Goal: Find specific page/section: Find specific page/section

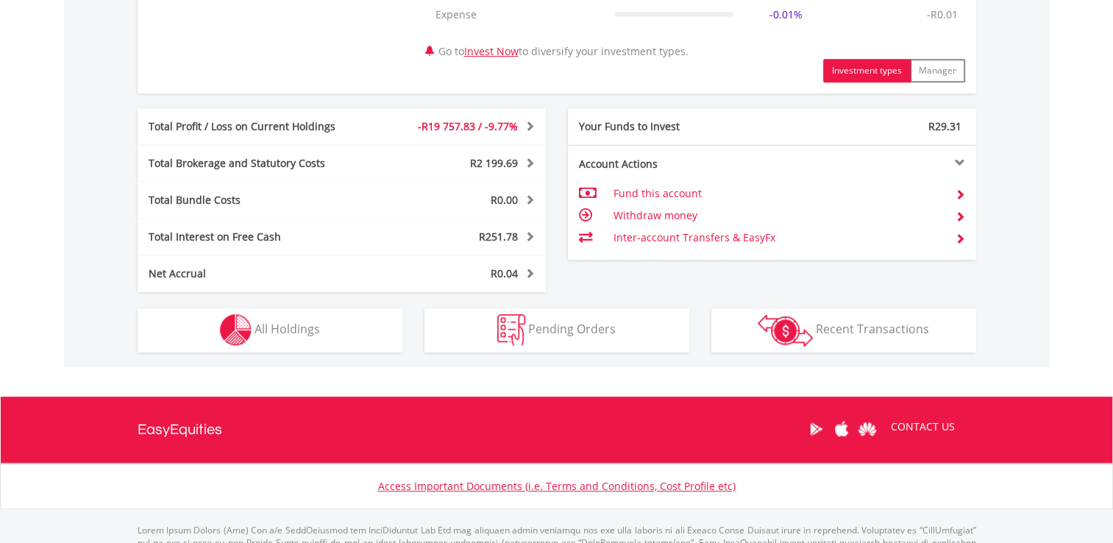
scroll to position [735, 0]
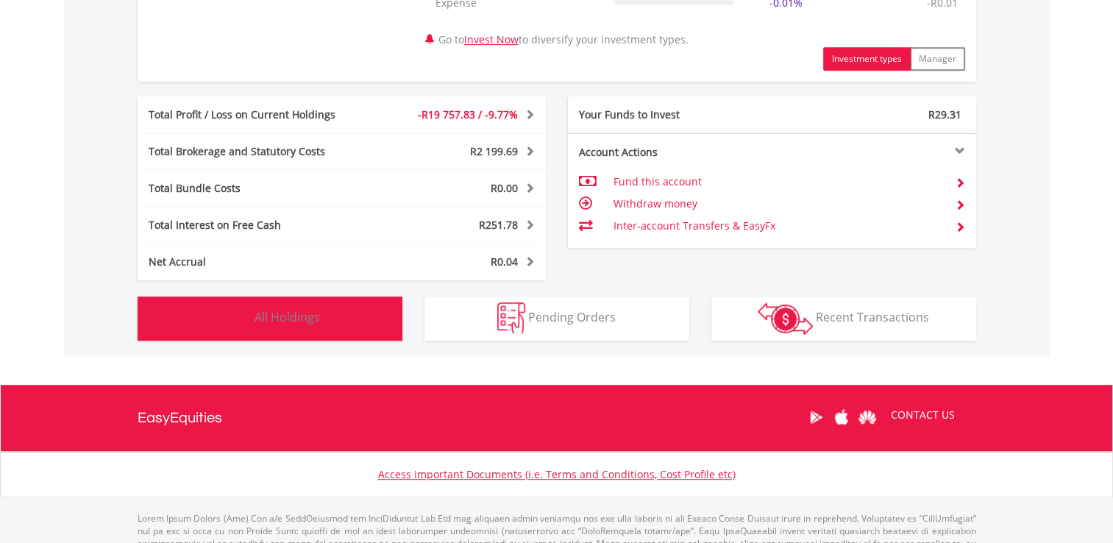
click at [368, 309] on button "Holdings All Holdings" at bounding box center [270, 318] width 265 height 44
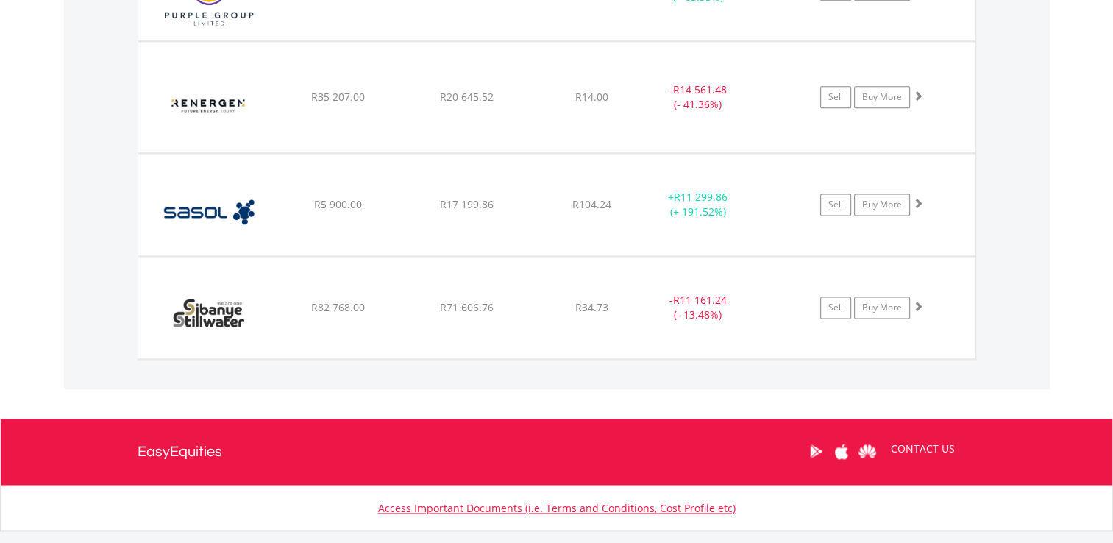
scroll to position [2002, 0]
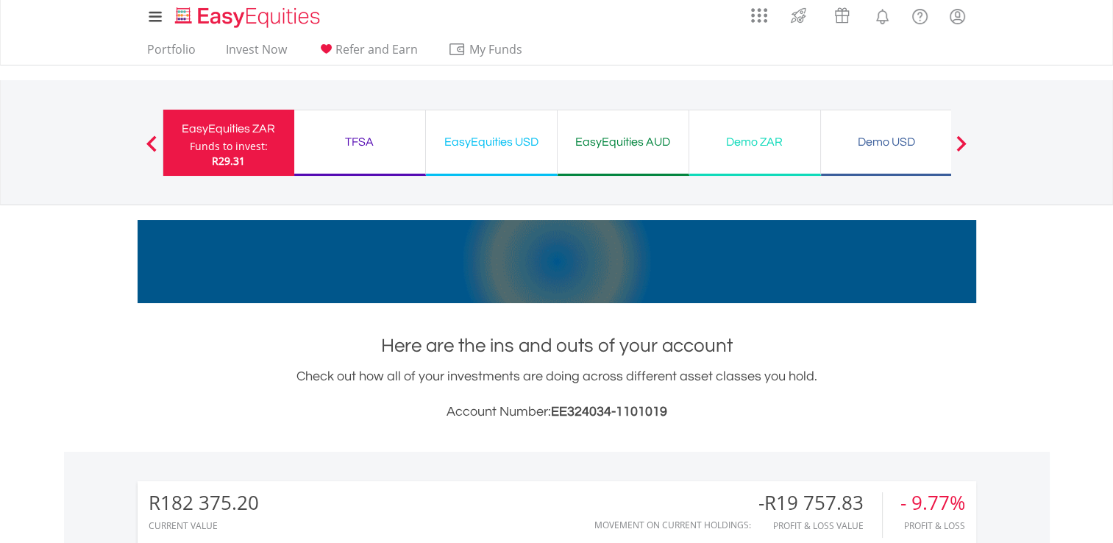
scroll to position [0, 0]
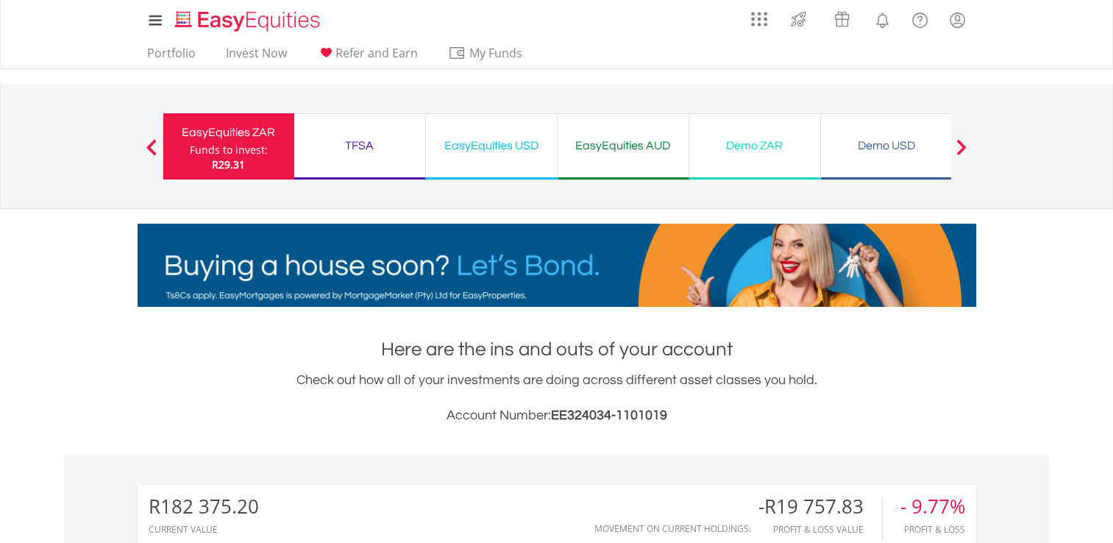
click at [348, 155] on div "TFSA Funds to invest: R29.31" at bounding box center [360, 146] width 132 height 66
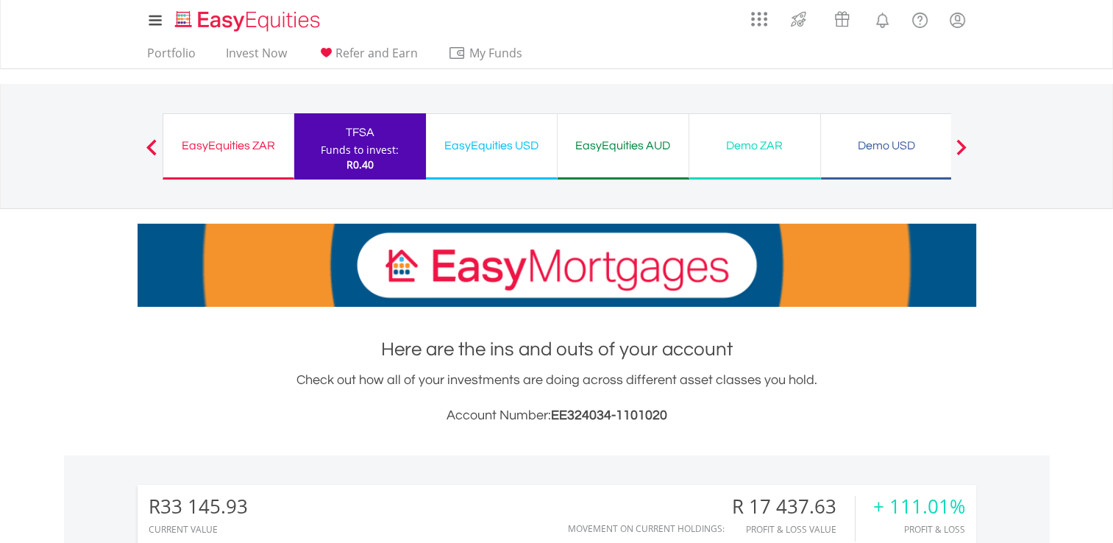
click at [458, 148] on div "EasyEquities USD" at bounding box center [491, 145] width 113 height 21
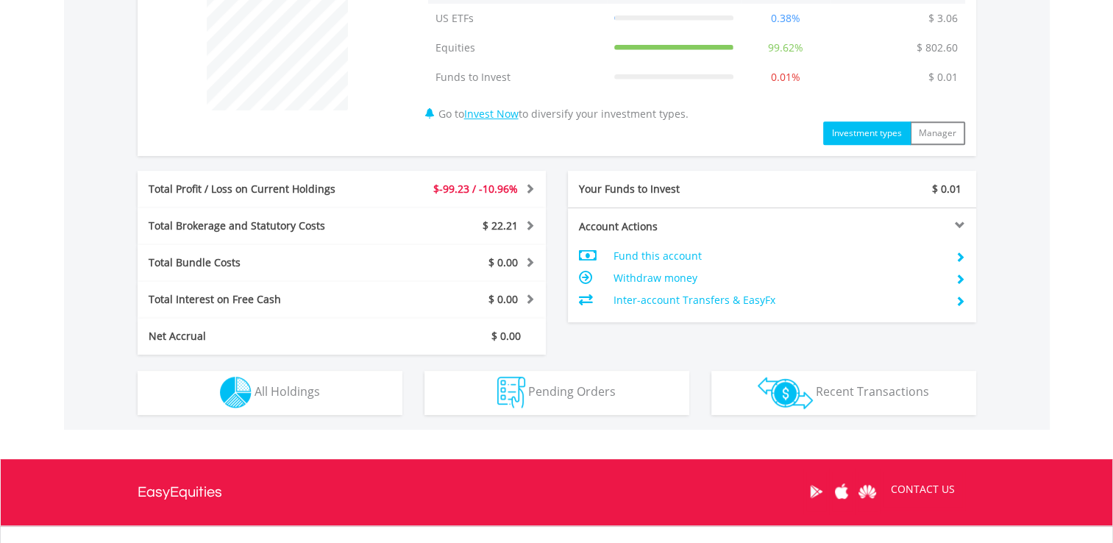
scroll to position [662, 0]
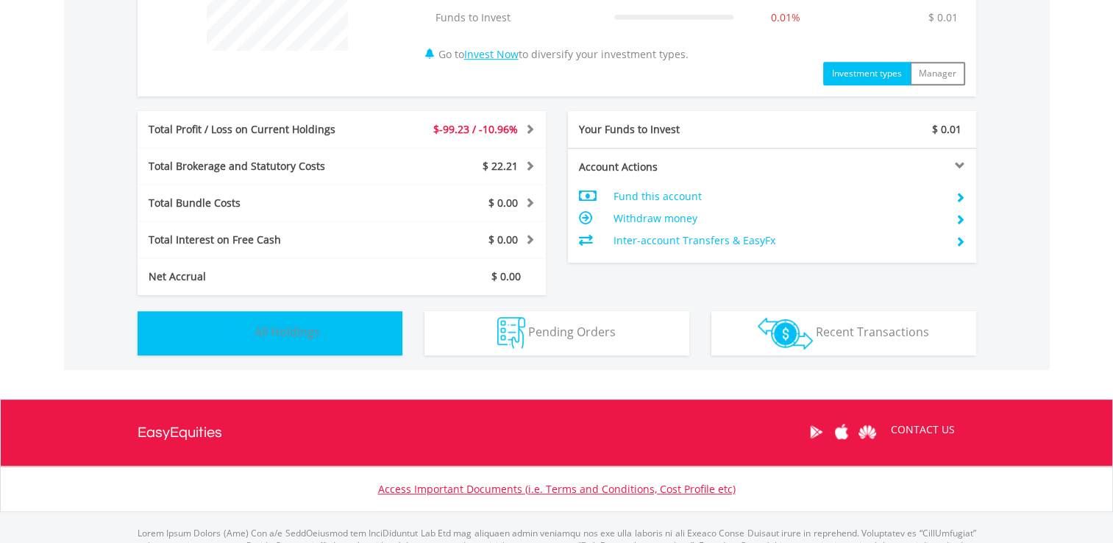
click at [380, 337] on button "Holdings All Holdings" at bounding box center [270, 333] width 265 height 44
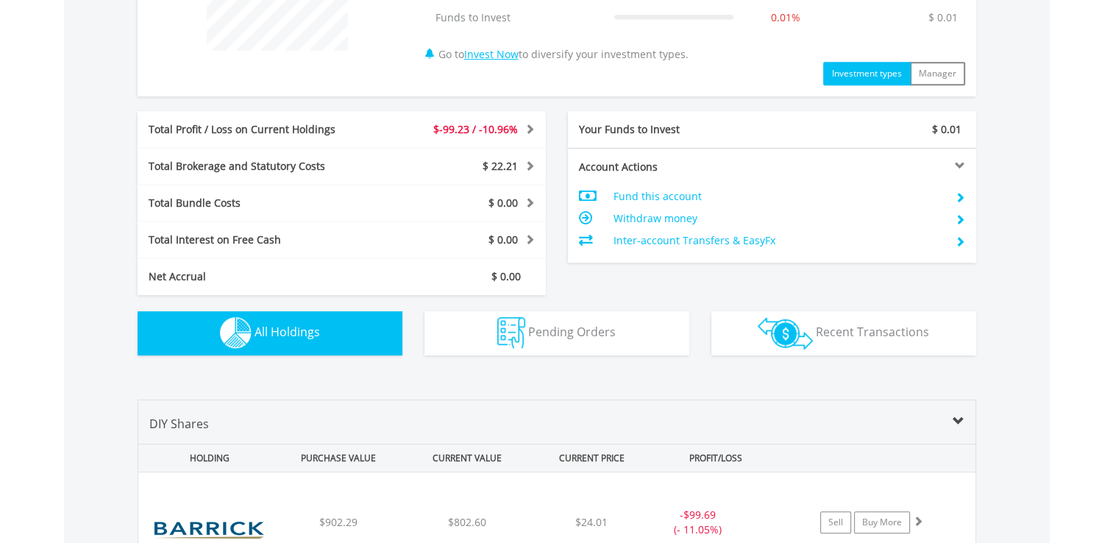
scroll to position [1060, 0]
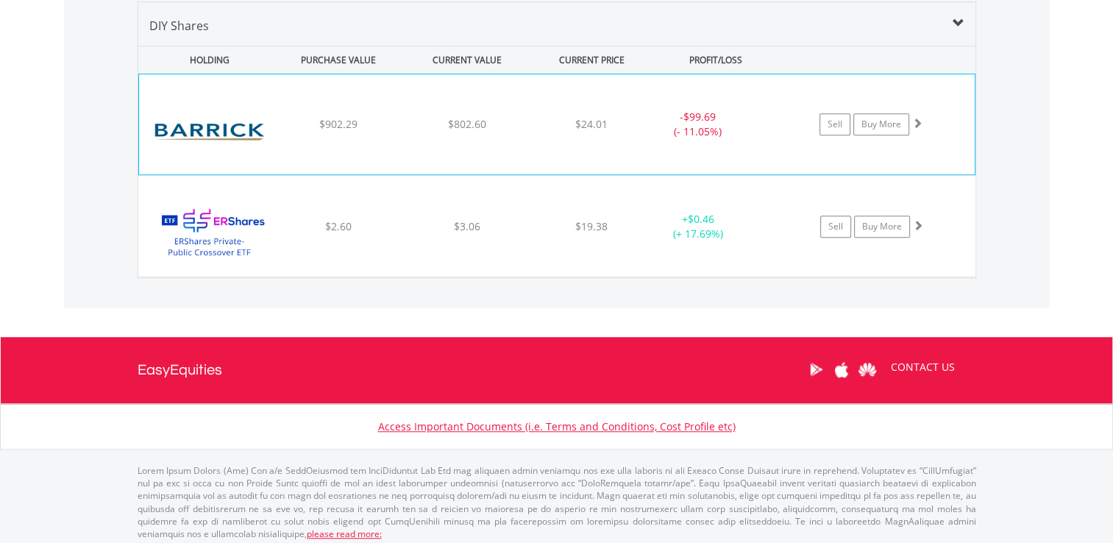
click at [451, 140] on div "﻿ [PERSON_NAME] Mining Corp $902.29 $802.60 $24.01 - $99.69 (- 11.05%) Sell Buy…" at bounding box center [556, 124] width 835 height 100
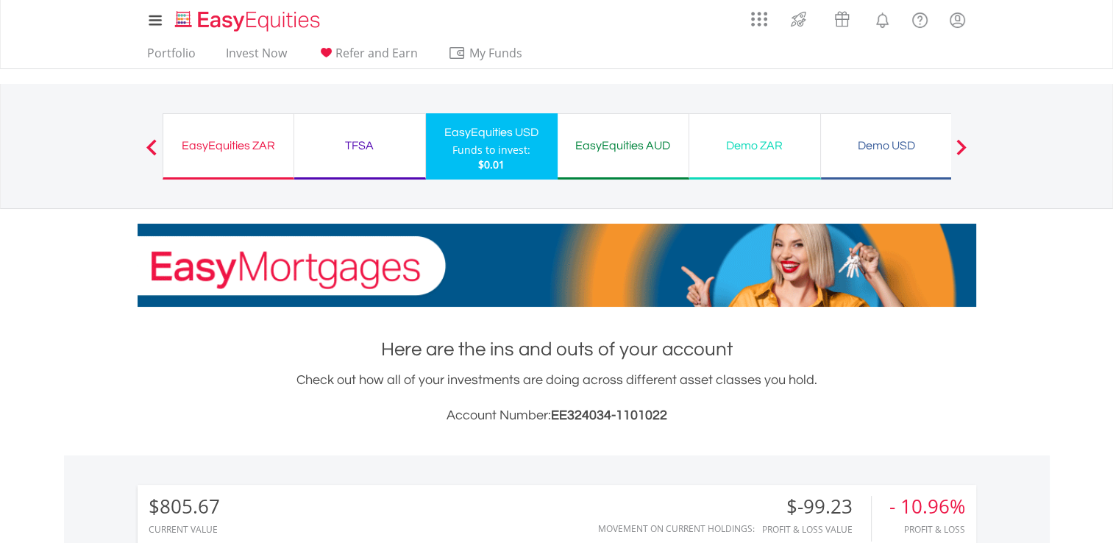
scroll to position [0, 0]
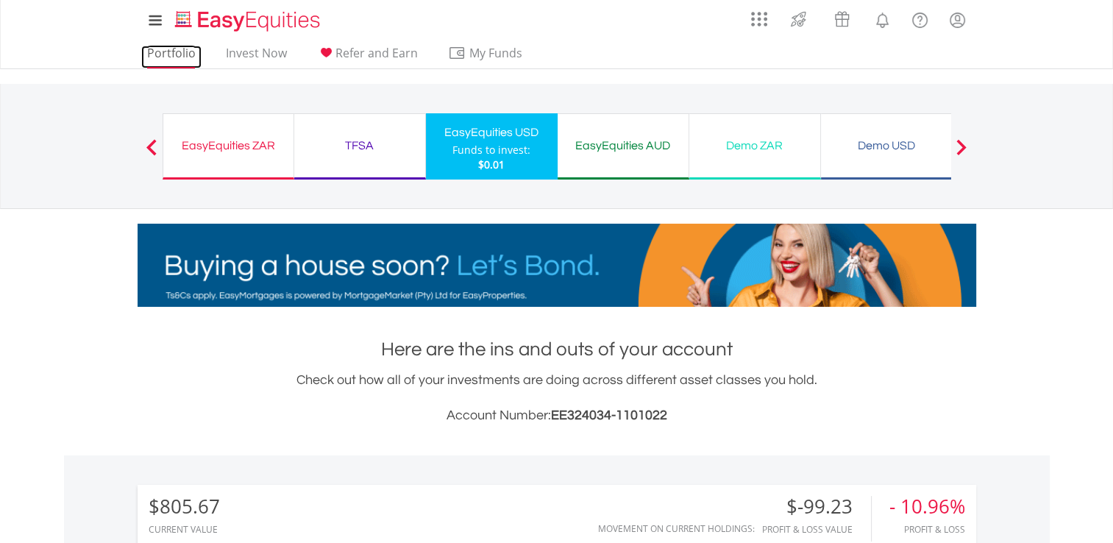
click at [154, 54] on link "Portfolio" at bounding box center [171, 57] width 60 height 23
